Goal: Task Accomplishment & Management: Use online tool/utility

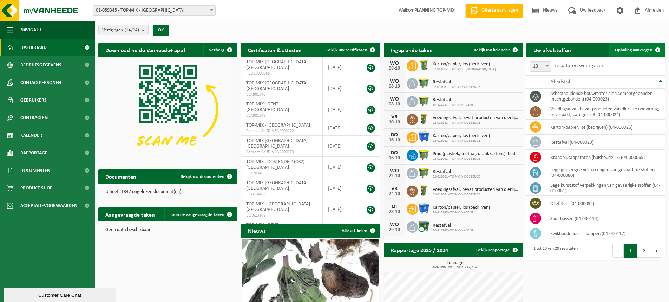
click at [630, 48] on span "Ophaling aanvragen" at bounding box center [634, 50] width 38 height 5
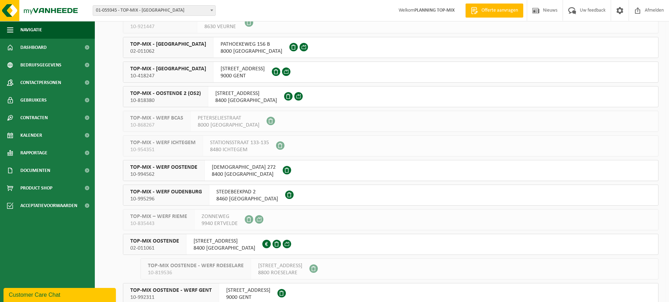
scroll to position [136, 0]
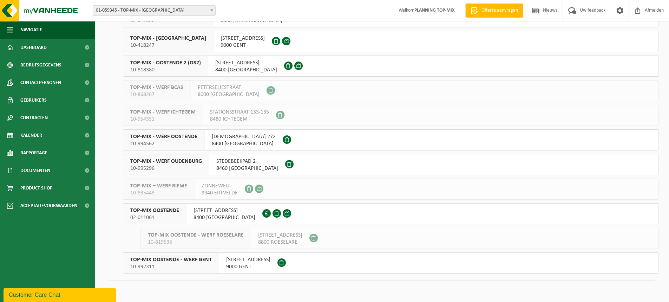
click at [209, 214] on span "8400 OOSTENDE" at bounding box center [224, 217] width 62 height 7
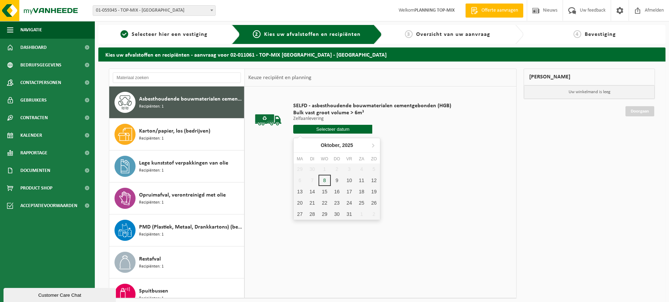
click at [326, 125] on input "text" at bounding box center [332, 129] width 79 height 9
click at [332, 179] on div "9" at bounding box center [337, 179] width 12 height 11
type input "Van [DATE]"
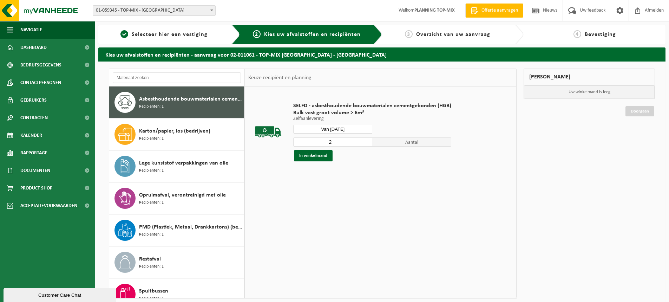
click at [364, 141] on input "2" at bounding box center [332, 141] width 79 height 9
click at [364, 141] on input "3" at bounding box center [332, 141] width 79 height 9
click at [364, 141] on input "4" at bounding box center [332, 141] width 79 height 9
click at [366, 143] on input "3" at bounding box center [332, 141] width 79 height 9
click at [366, 143] on input "2" at bounding box center [332, 141] width 79 height 9
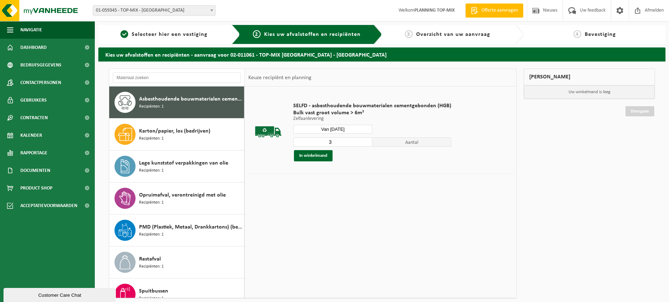
click at [365, 141] on input "3" at bounding box center [332, 141] width 79 height 9
type input "4"
click at [365, 141] on input "4" at bounding box center [332, 141] width 79 height 9
click at [315, 156] on button "In winkelmand" at bounding box center [313, 155] width 39 height 11
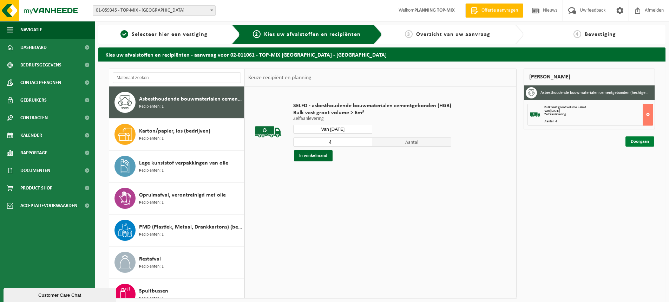
click at [648, 141] on link "Doorgaan" at bounding box center [639, 141] width 29 height 10
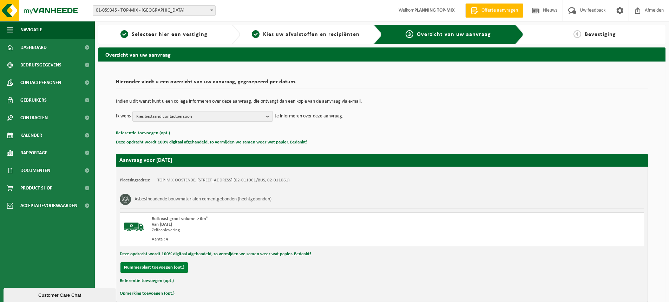
click at [165, 266] on button "Nummerplaat toevoegen (opt.)" at bounding box center [153, 267] width 67 height 11
click at [167, 265] on input "text" at bounding box center [230, 267] width 158 height 11
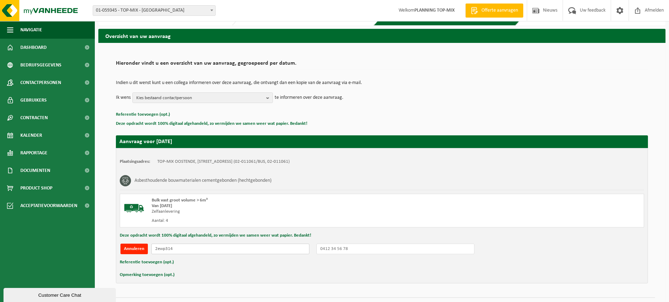
scroll to position [35, 0]
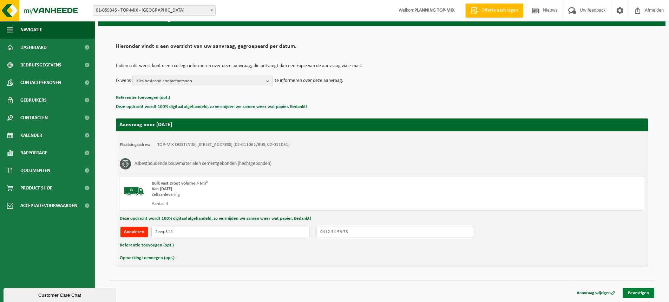
type input "2ewp314"
click at [636, 295] on link "Bevestigen" at bounding box center [638, 293] width 32 height 10
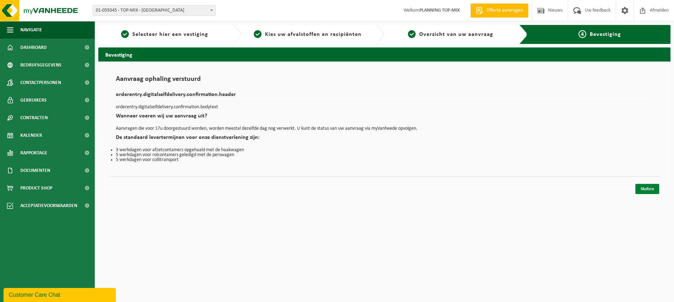
click at [647, 190] on link "Sluiten" at bounding box center [647, 189] width 24 height 10
